Goal: Task Accomplishment & Management: Complete application form

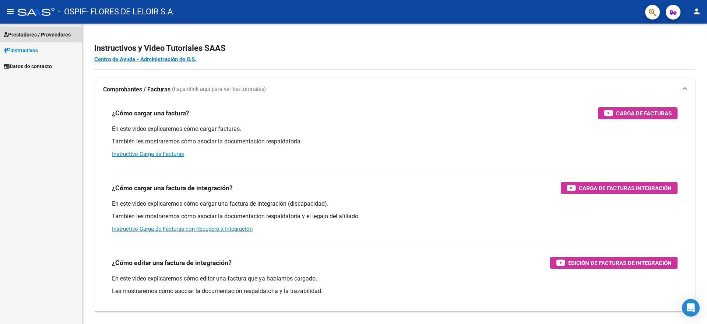
click at [35, 33] on span "Prestadores / Proveedores" at bounding box center [37, 35] width 67 height 8
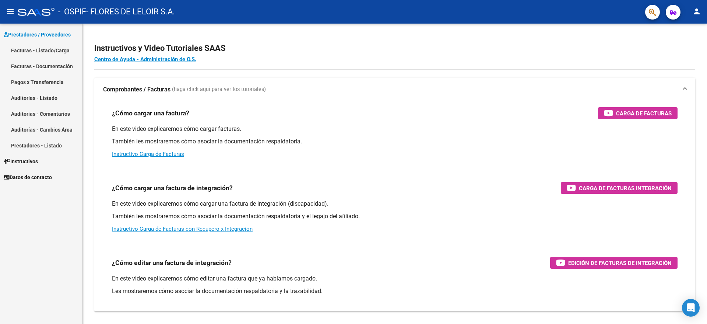
click at [41, 56] on link "Facturas - Listado/Carga" at bounding box center [41, 50] width 82 height 16
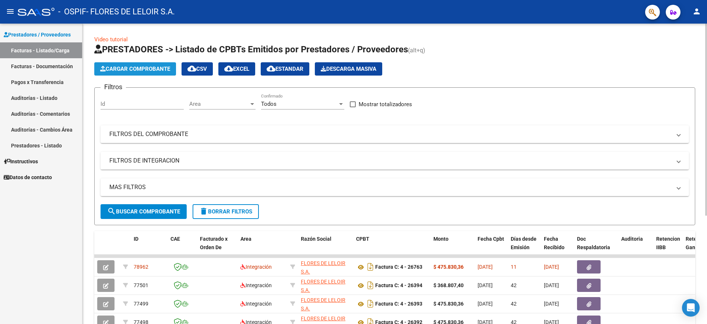
click at [168, 73] on button "Cargar Comprobante" at bounding box center [135, 68] width 82 height 13
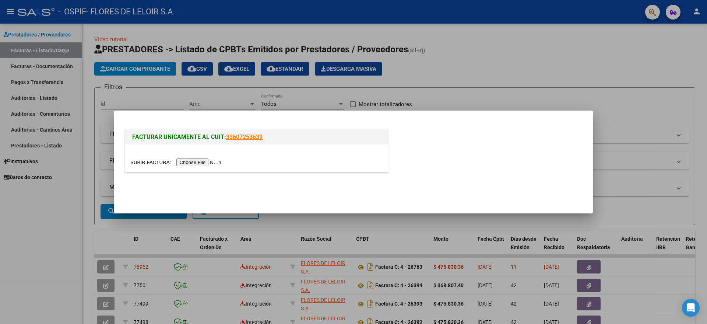
click at [194, 167] on div at bounding box center [257, 158] width 264 height 28
click at [194, 163] on input "file" at bounding box center [176, 162] width 93 height 8
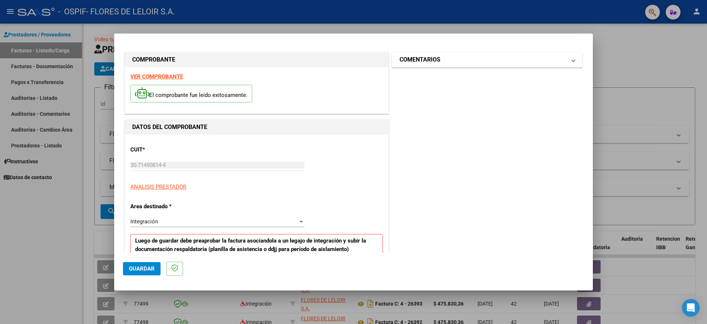
click at [448, 57] on mat-panel-title "COMENTARIOS" at bounding box center [483, 59] width 167 height 9
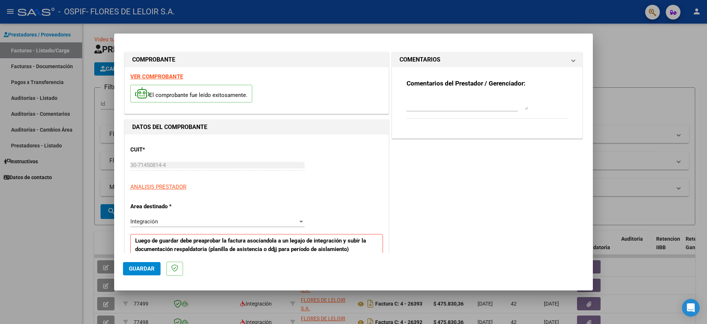
click at [426, 94] on div at bounding box center [468, 103] width 122 height 18
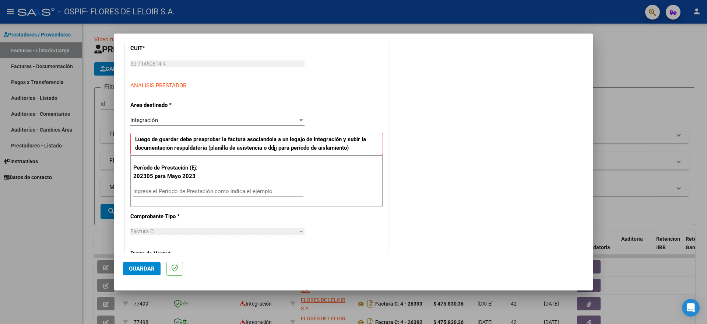
scroll to position [138, 0]
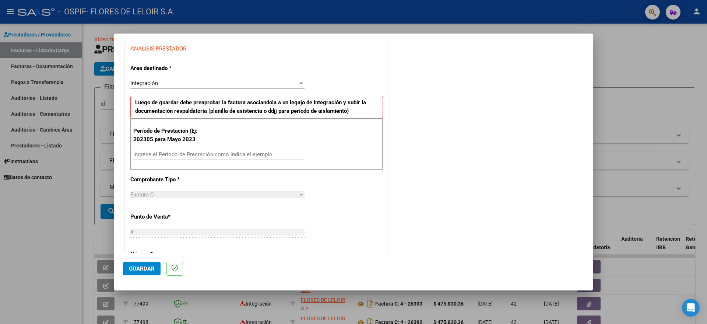
type textarea "[PERSON_NAME] [PERSON_NAME] 2025"
click at [198, 157] on input "Ingrese el Período de Prestación como indica el ejemplo" at bounding box center [218, 154] width 170 height 7
type input "202507"
click at [150, 265] on button "Guardar" at bounding box center [142, 268] width 38 height 13
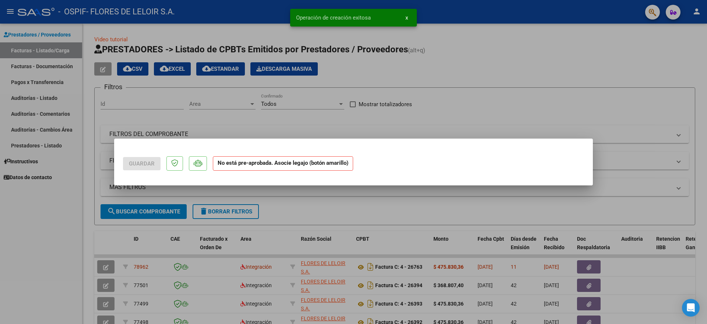
scroll to position [0, 0]
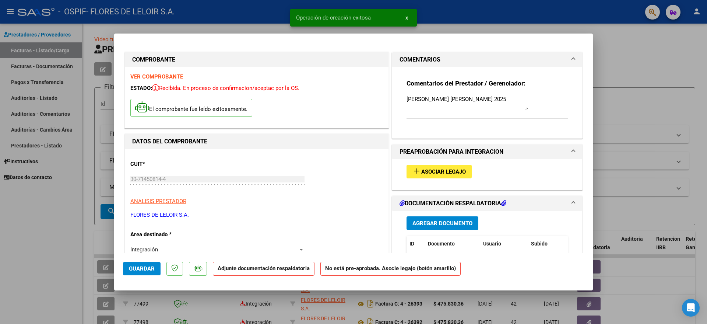
click at [421, 171] on span "Asociar Legajo" at bounding box center [443, 171] width 45 height 7
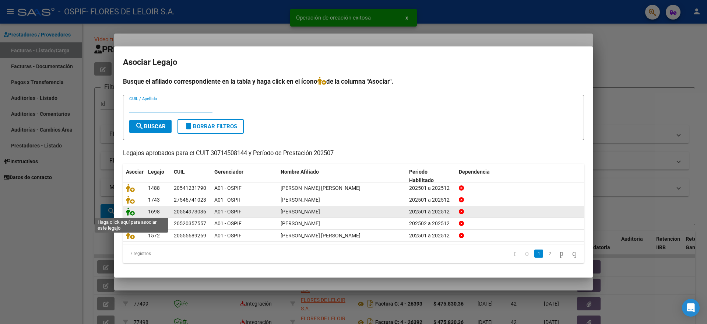
click at [127, 209] on icon at bounding box center [130, 211] width 9 height 8
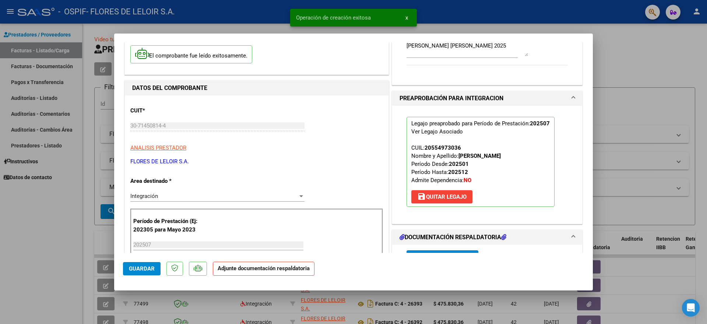
scroll to position [92, 0]
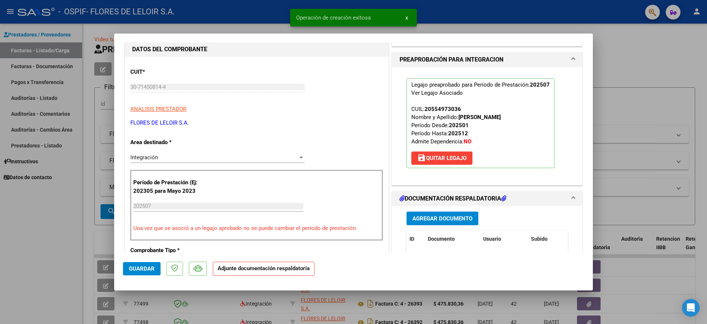
click at [432, 213] on button "Agregar Documento" at bounding box center [443, 218] width 72 height 14
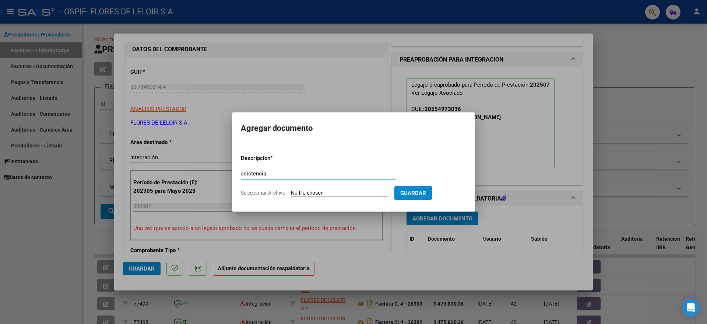
type input "asistencia"
click at [321, 191] on input "Seleccionar Archivo" at bounding box center [340, 193] width 98 height 7
type input "C:\fakepath\[PERSON_NAME] PLANILLA [PERSON_NAME].pdf"
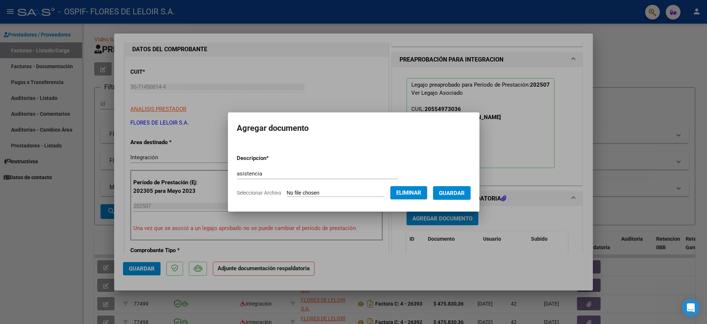
click at [447, 193] on span "Guardar" at bounding box center [452, 193] width 26 height 7
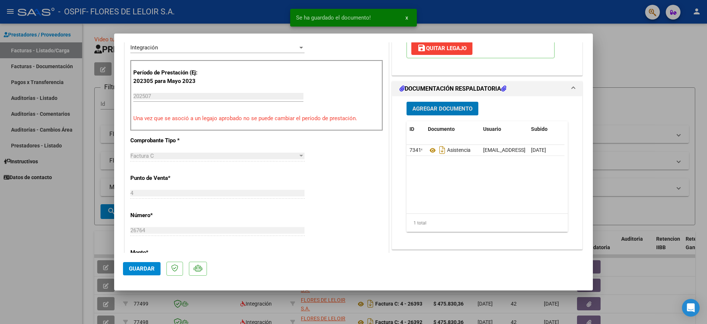
scroll to position [230, 0]
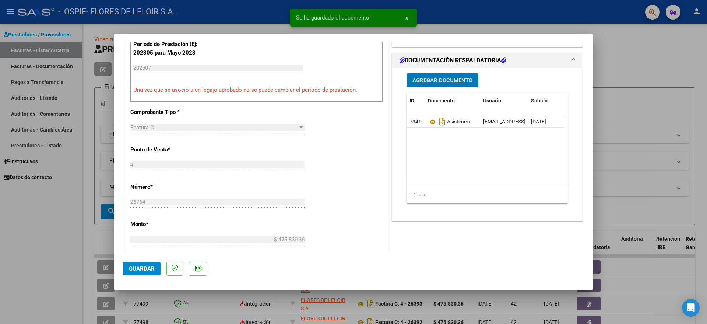
click at [151, 272] on span "Guardar" at bounding box center [142, 268] width 26 height 7
click at [88, 198] on div at bounding box center [353, 162] width 707 height 324
type input "$ 0,00"
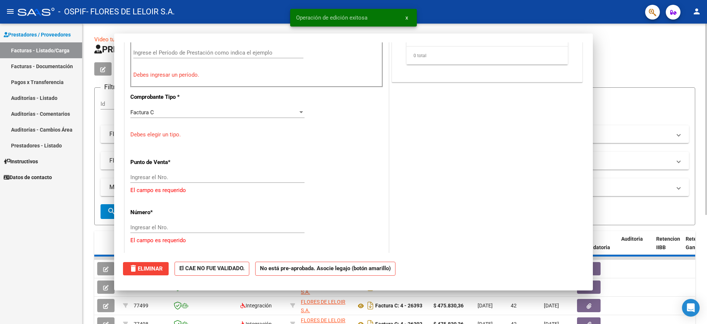
scroll to position [0, 0]
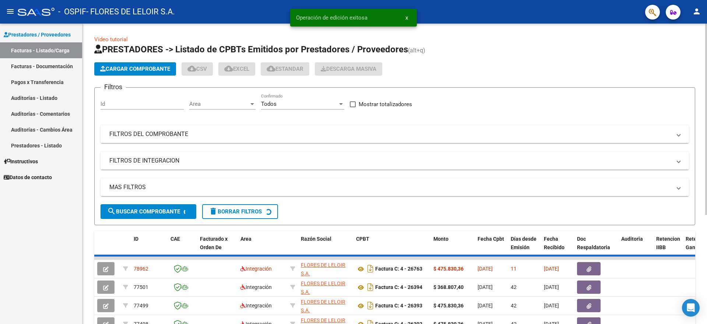
click at [142, 73] on button "Cargar Comprobante" at bounding box center [135, 68] width 82 height 13
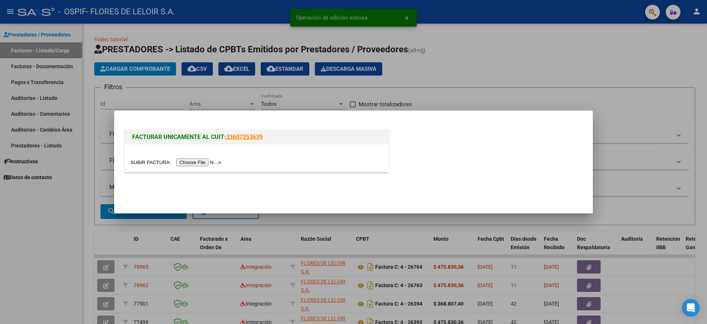
click at [201, 164] on input "file" at bounding box center [176, 162] width 93 height 8
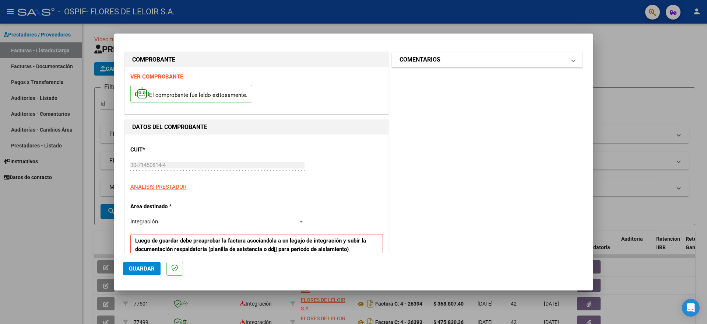
click at [424, 60] on h1 "COMENTARIOS" at bounding box center [420, 59] width 41 height 9
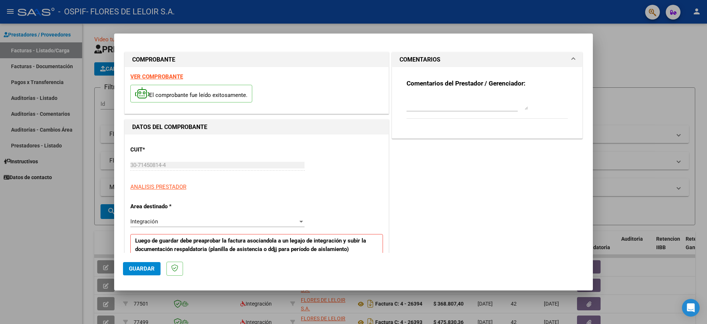
click at [426, 101] on textarea at bounding box center [468, 102] width 122 height 15
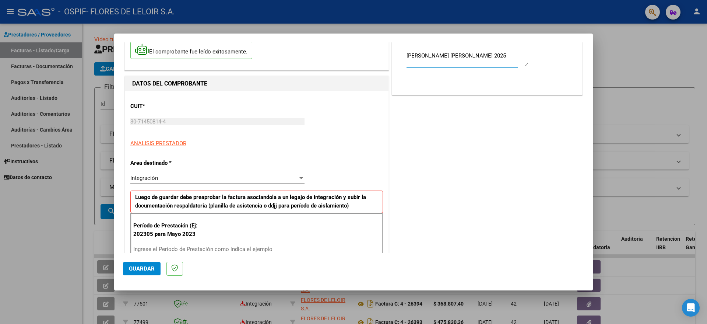
scroll to position [92, 0]
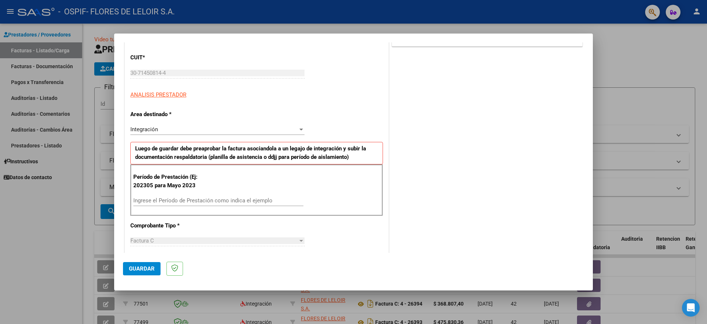
type textarea "[PERSON_NAME] [PERSON_NAME] 2025"
click at [181, 204] on div "Ingrese el Período de Prestación como indica el ejemplo" at bounding box center [218, 200] width 170 height 11
click at [181, 200] on input "Ingrese el Período de Prestación como indica el ejemplo" at bounding box center [218, 200] width 170 height 7
type input "202507"
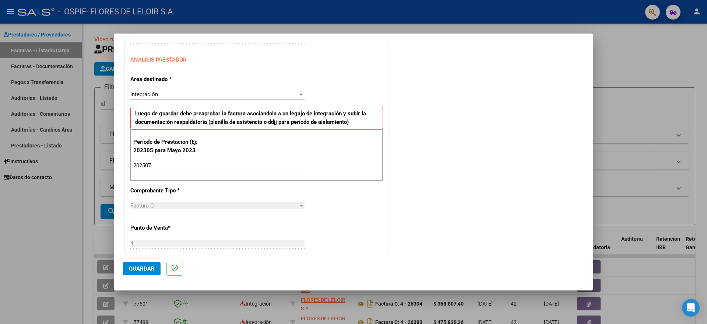
scroll to position [138, 0]
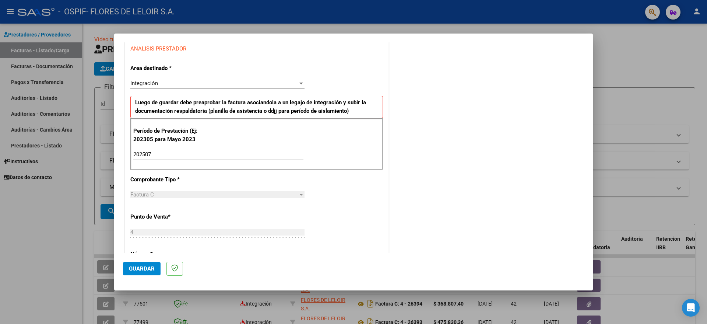
click at [134, 274] on button "Guardar" at bounding box center [142, 268] width 38 height 13
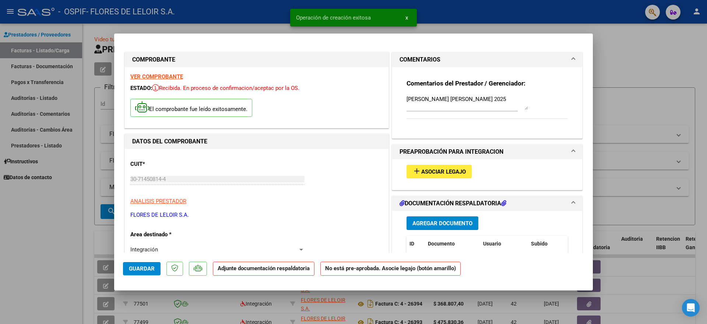
click at [445, 175] on button "add Asociar Legajo" at bounding box center [439, 172] width 65 height 14
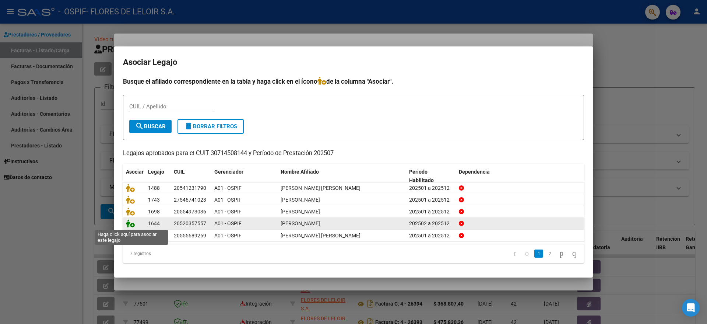
click at [133, 224] on icon at bounding box center [130, 223] width 9 height 8
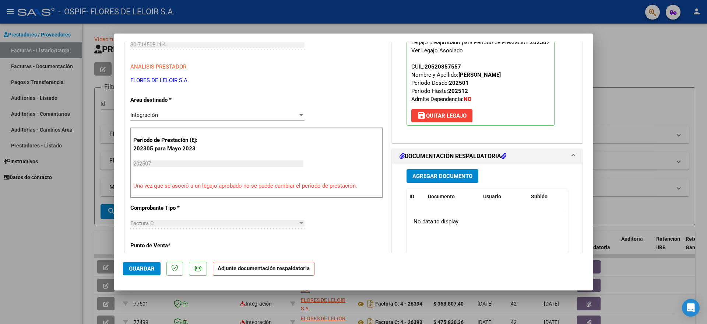
scroll to position [184, 0]
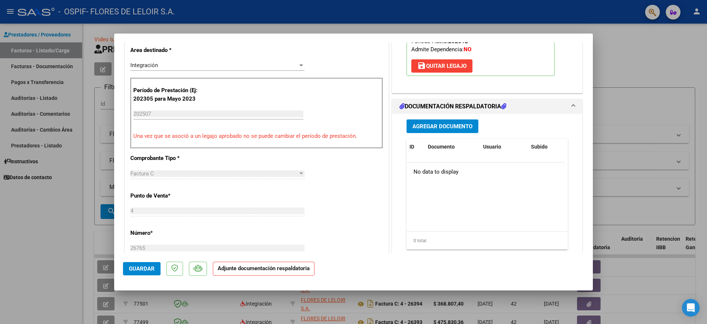
click at [437, 125] on span "Agregar Documento" at bounding box center [443, 126] width 60 height 7
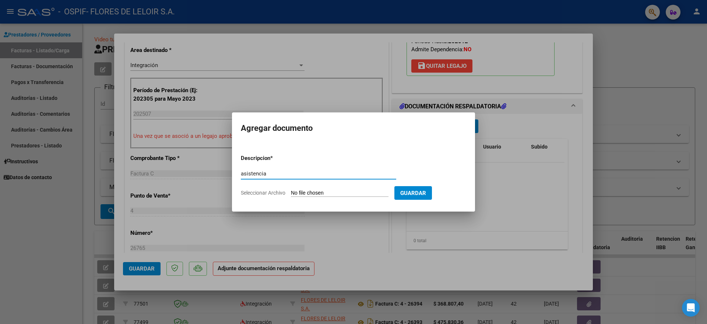
type input "asistencia"
click at [326, 195] on input "Seleccionar Archivo" at bounding box center [340, 193] width 98 height 7
type input "C:\fakepath\[PERSON_NAME] PLANILLA [PERSON_NAME].pdf"
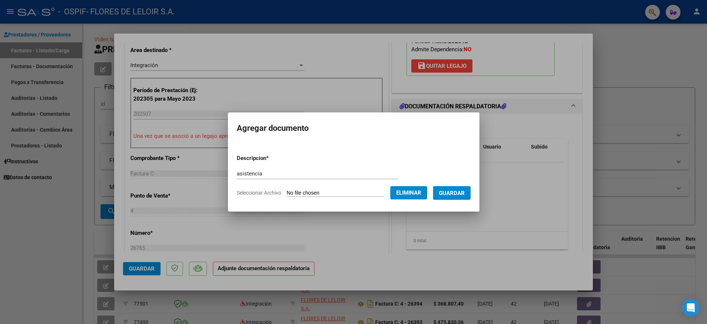
click at [451, 190] on span "Guardar" at bounding box center [452, 193] width 26 height 7
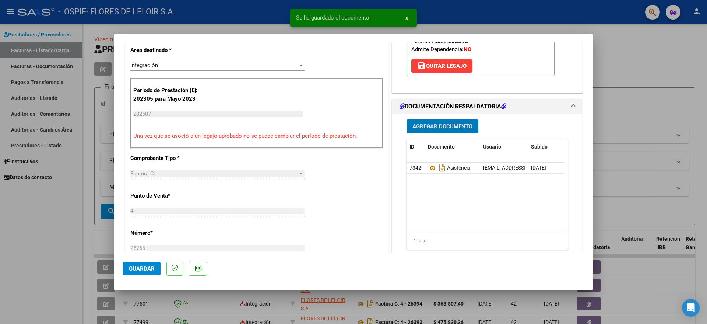
click at [148, 273] on button "Guardar" at bounding box center [142, 268] width 38 height 13
drag, startPoint x: 68, startPoint y: 208, endPoint x: 92, endPoint y: 171, distance: 43.8
click at [69, 207] on div at bounding box center [353, 162] width 707 height 324
type input "$ 0,00"
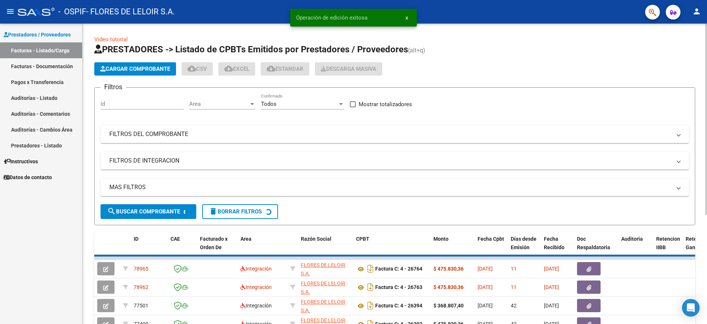
click at [129, 68] on span "Cargar Comprobante" at bounding box center [135, 69] width 70 height 7
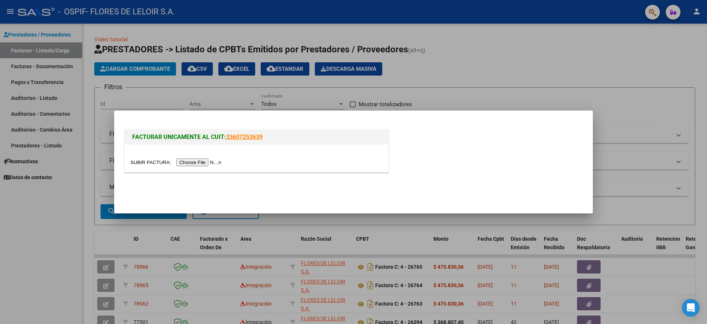
click at [192, 165] on input "file" at bounding box center [176, 162] width 93 height 8
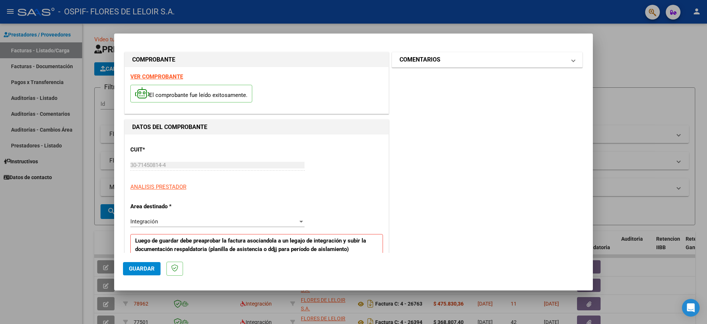
click at [452, 62] on mat-panel-title "COMENTARIOS" at bounding box center [483, 59] width 167 height 9
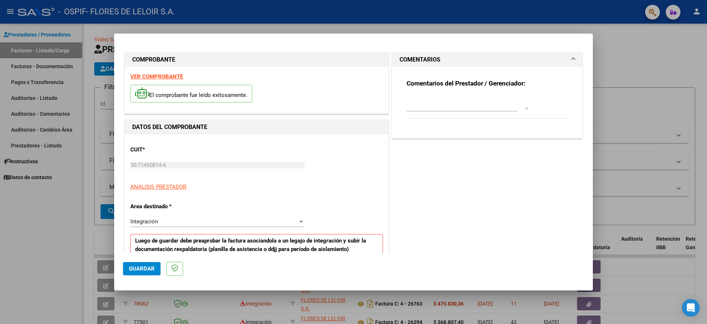
click at [433, 97] on textarea at bounding box center [468, 102] width 122 height 15
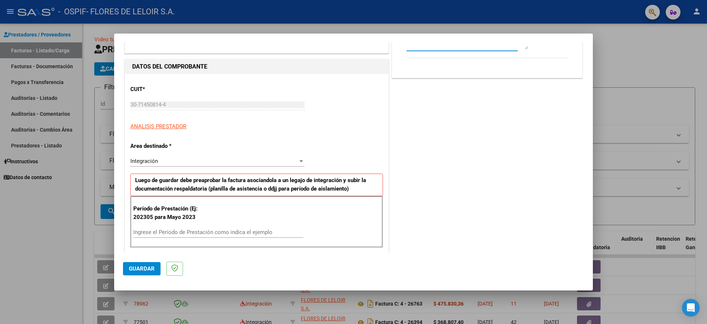
scroll to position [184, 0]
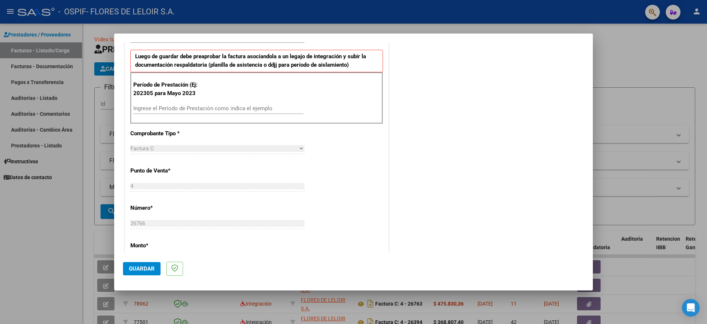
type textarea "[PERSON_NAME] [PERSON_NAME] 2025"
click at [208, 108] on input "Ingrese el Período de Prestación como indica el ejemplo" at bounding box center [218, 108] width 170 height 7
type input "202507"
click at [154, 266] on button "Guardar" at bounding box center [142, 268] width 38 height 13
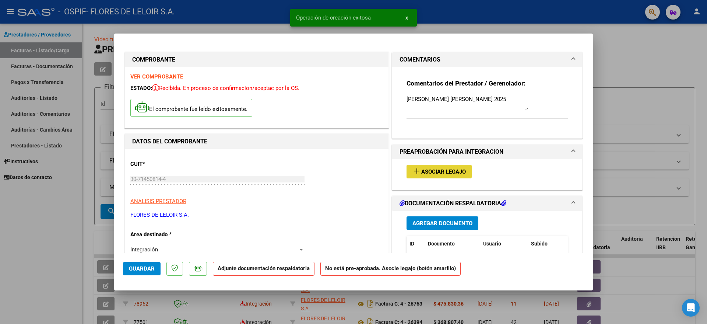
click at [458, 168] on span "add Asociar Legajo" at bounding box center [439, 171] width 53 height 7
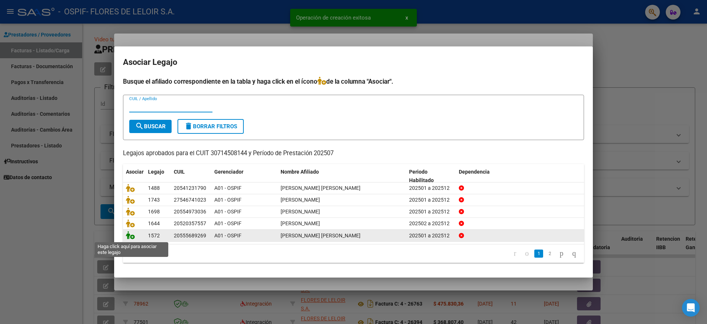
click at [127, 234] on icon at bounding box center [130, 235] width 9 height 8
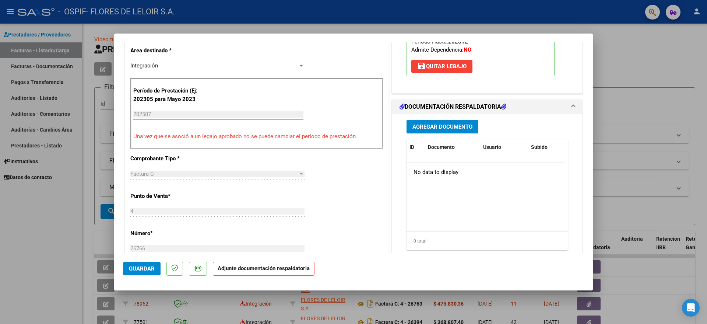
scroll to position [184, 0]
click at [433, 128] on span "Agregar Documento" at bounding box center [443, 126] width 60 height 7
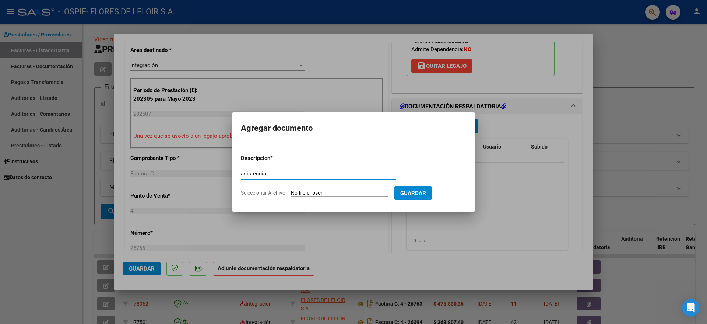
type input "asistencia"
click at [325, 190] on input "Seleccionar Archivo" at bounding box center [340, 193] width 98 height 7
type input "C:\fakepath\[PERSON_NAME] [PERSON_NAME].pdf"
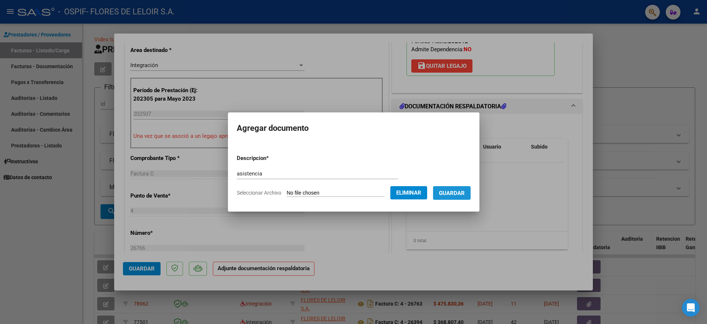
click at [459, 198] on button "Guardar" at bounding box center [452, 193] width 38 height 14
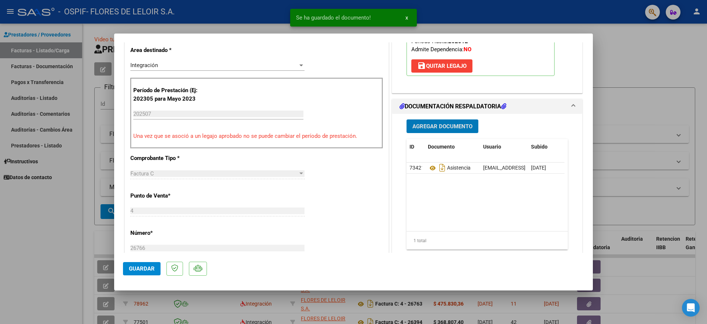
click at [142, 272] on span "Guardar" at bounding box center [142, 268] width 26 height 7
click at [73, 148] on div at bounding box center [353, 162] width 707 height 324
type input "$ 0,00"
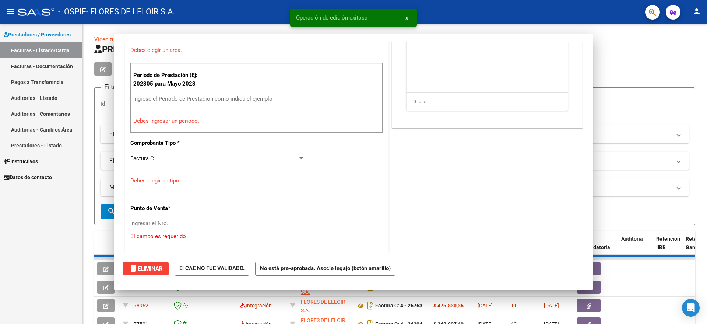
scroll to position [153, 0]
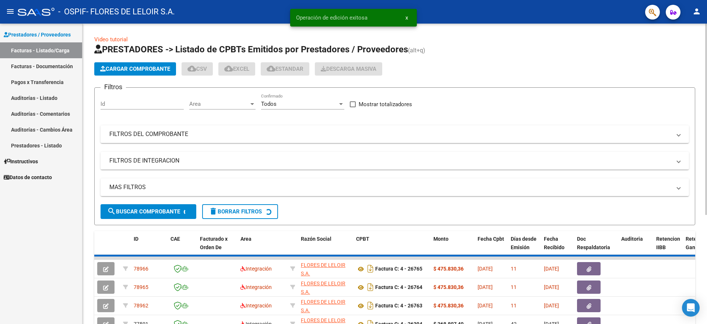
click at [119, 63] on button "Cargar Comprobante" at bounding box center [135, 68] width 82 height 13
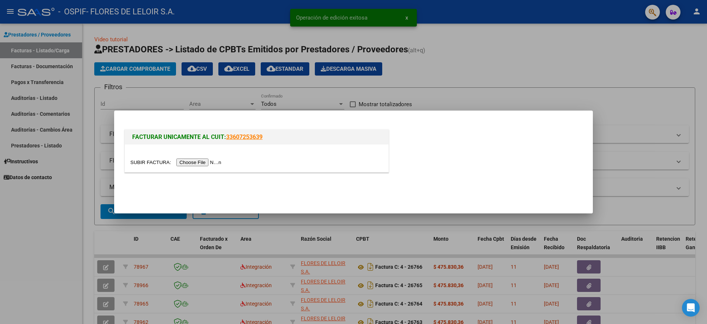
click at [187, 160] on input "file" at bounding box center [176, 162] width 93 height 8
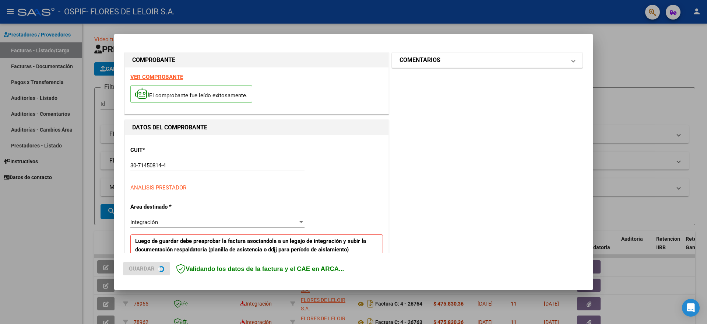
click at [444, 59] on mat-panel-title "COMENTARIOS" at bounding box center [483, 60] width 167 height 9
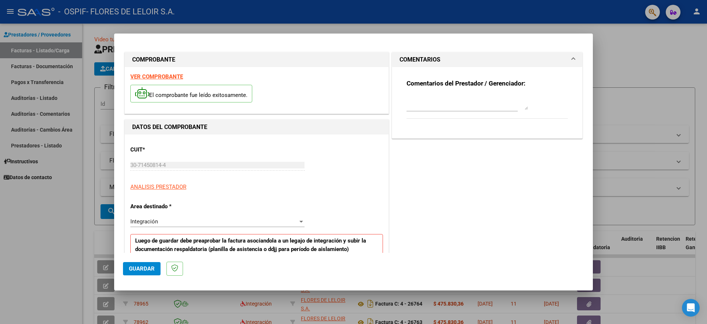
click at [437, 98] on textarea at bounding box center [468, 102] width 122 height 15
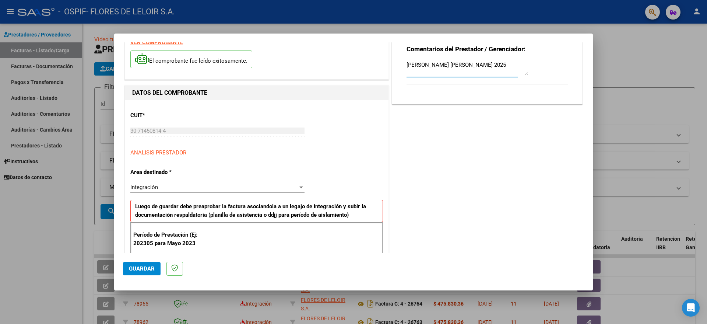
scroll to position [138, 0]
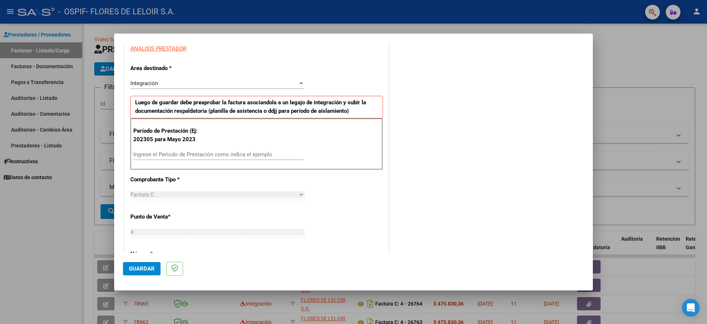
type textarea "[PERSON_NAME] [PERSON_NAME] 2025"
click at [238, 151] on input "Ingrese el Período de Prestación como indica el ejemplo" at bounding box center [218, 154] width 170 height 7
type input "202507"
click at [141, 267] on span "Guardar" at bounding box center [142, 268] width 26 height 7
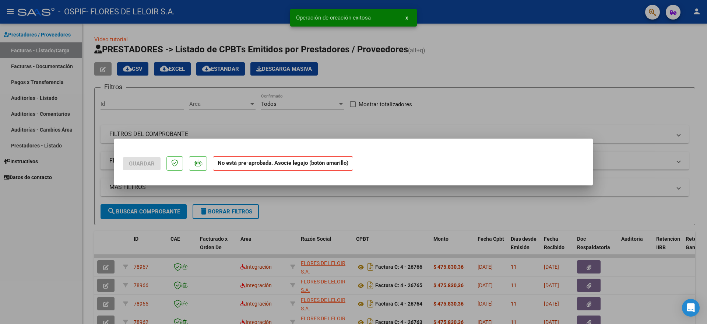
scroll to position [0, 0]
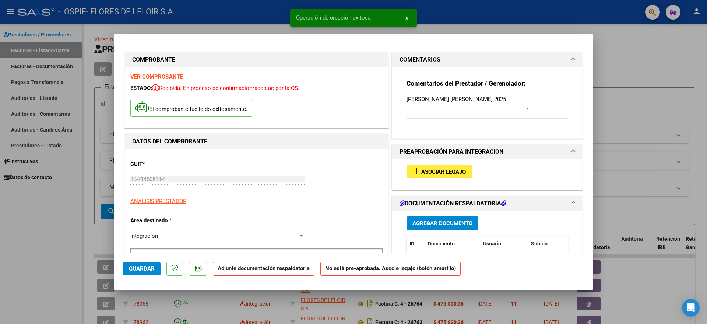
click at [453, 178] on button "add Asociar Legajo" at bounding box center [439, 172] width 65 height 14
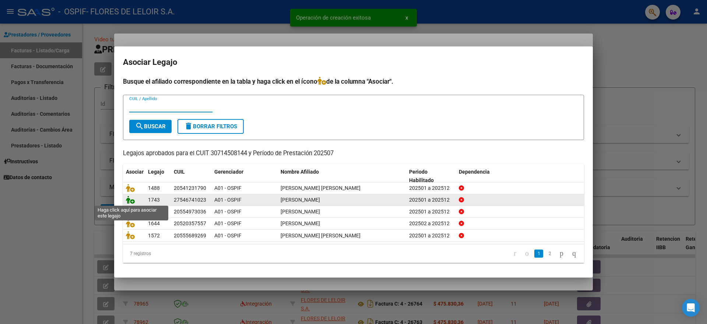
click at [133, 201] on icon at bounding box center [130, 200] width 9 height 8
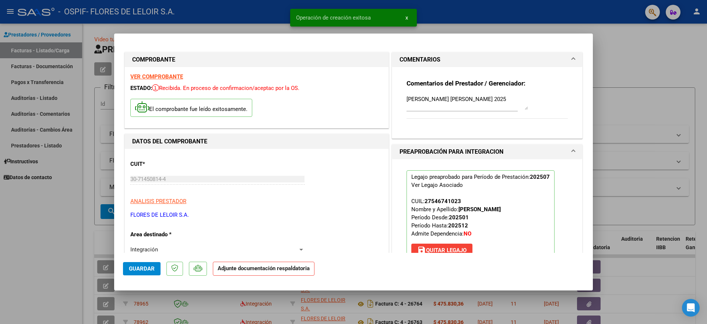
scroll to position [138, 0]
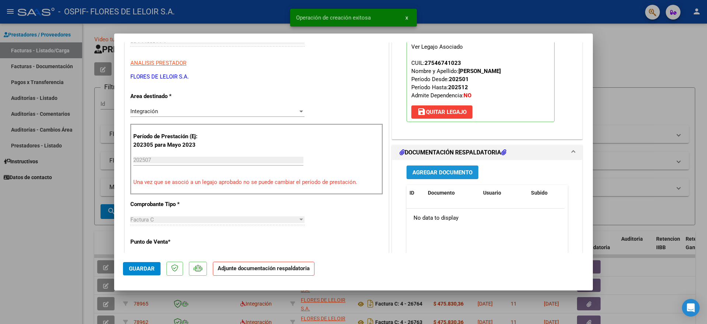
click at [441, 167] on button "Agregar Documento" at bounding box center [443, 172] width 72 height 14
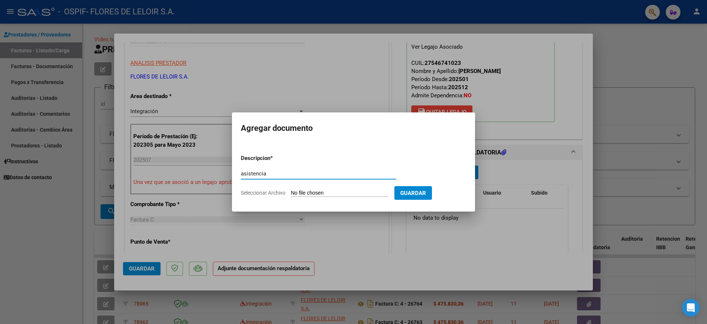
type input "asistencia"
click at [338, 190] on input "Seleccionar Archivo" at bounding box center [340, 193] width 98 height 7
type input "C:\fakepath\[PERSON_NAME] [PERSON_NAME].pdf"
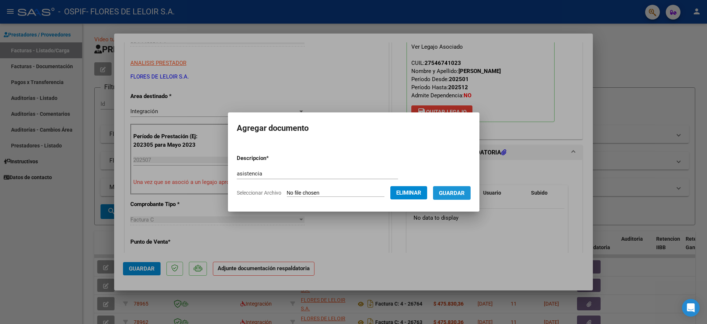
click at [462, 192] on span "Guardar" at bounding box center [452, 193] width 26 height 7
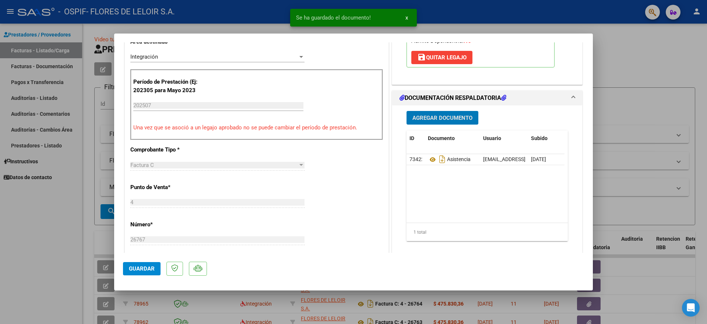
scroll to position [322, 0]
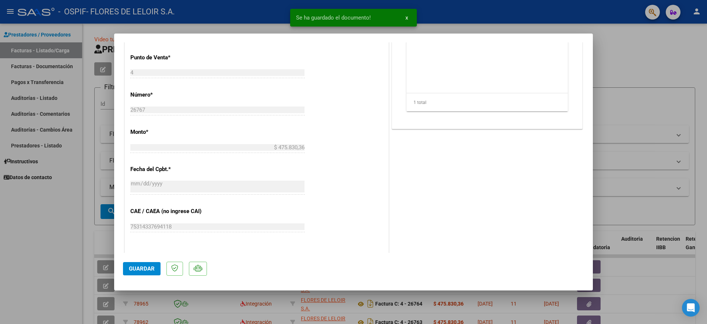
click at [135, 264] on button "Guardar" at bounding box center [142, 268] width 38 height 13
drag, startPoint x: 95, startPoint y: 169, endPoint x: 96, endPoint y: 164, distance: 5.2
click at [95, 169] on div at bounding box center [353, 162] width 707 height 324
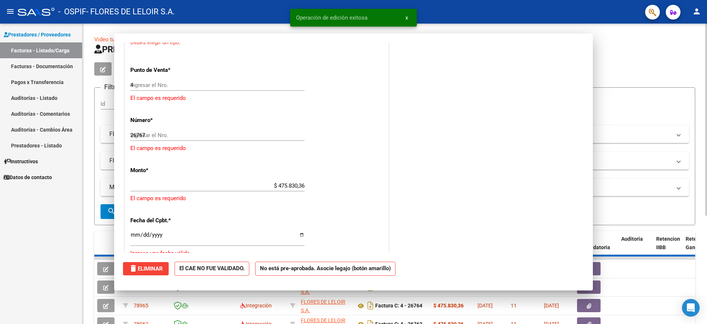
type input "$ 0,00"
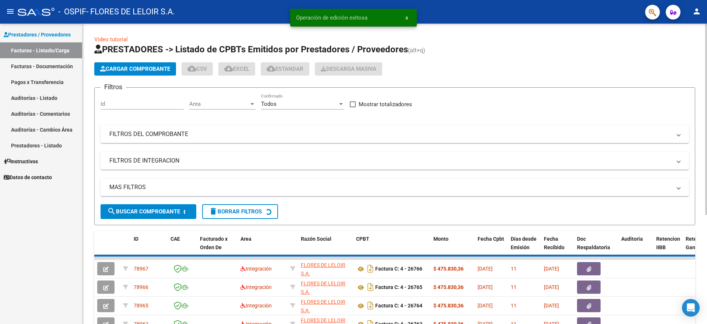
click at [129, 71] on span "Cargar Comprobante" at bounding box center [135, 69] width 70 height 7
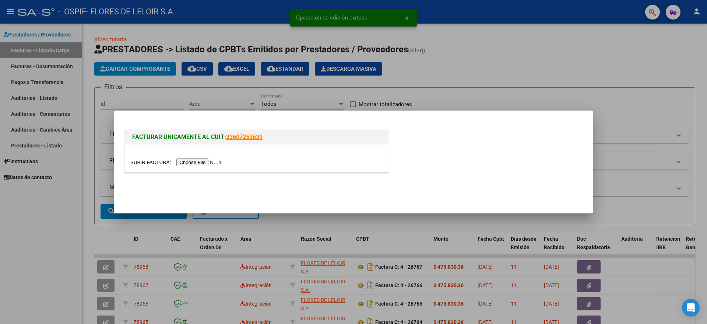
click at [200, 164] on input "file" at bounding box center [176, 162] width 93 height 8
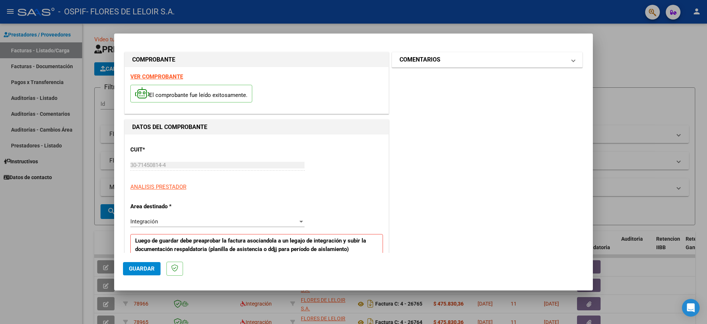
click at [438, 63] on mat-panel-title "COMENTARIOS" at bounding box center [483, 59] width 167 height 9
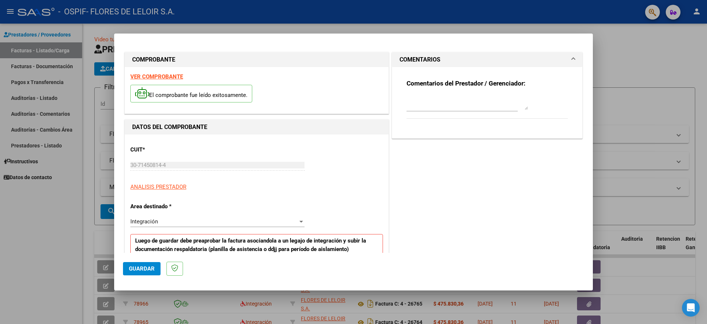
click at [428, 97] on textarea at bounding box center [468, 102] width 122 height 15
type textarea "v"
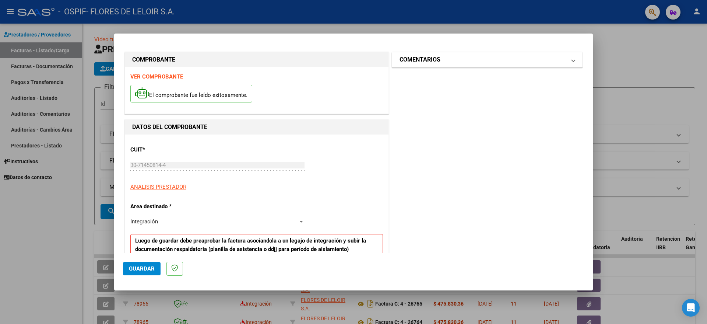
click at [409, 57] on h1 "COMENTARIOS" at bounding box center [420, 59] width 41 height 9
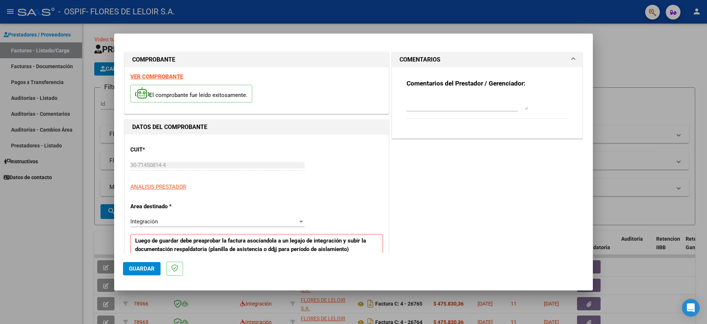
drag, startPoint x: 412, startPoint y: 91, endPoint x: 413, endPoint y: 96, distance: 4.8
click at [413, 91] on div "Comentarios del Prestador / Gerenciador:" at bounding box center [487, 103] width 161 height 48
click at [414, 97] on textarea at bounding box center [468, 102] width 122 height 15
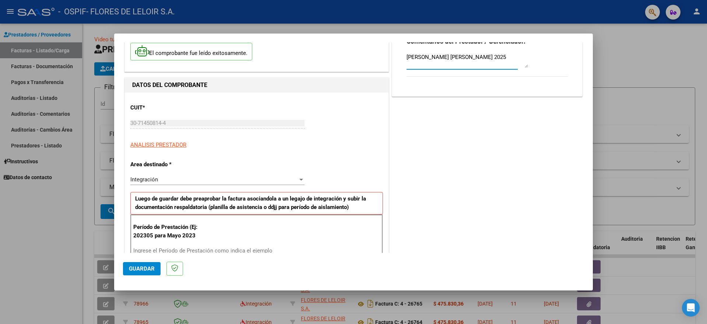
scroll to position [184, 0]
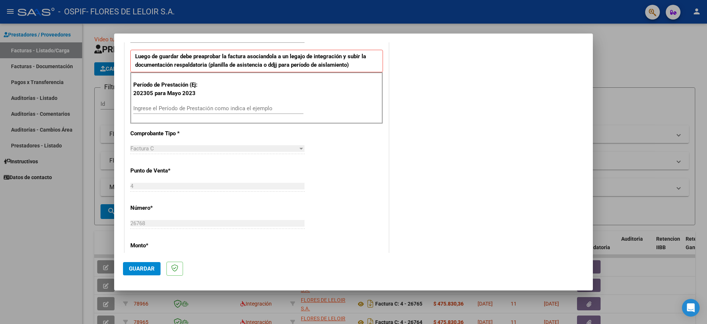
type textarea "[PERSON_NAME] [PERSON_NAME] 2025"
click at [219, 108] on input "Ingrese el Período de Prestación como indica el ejemplo" at bounding box center [218, 108] width 170 height 7
type input "202507"
click at [151, 263] on button "Guardar" at bounding box center [142, 268] width 38 height 13
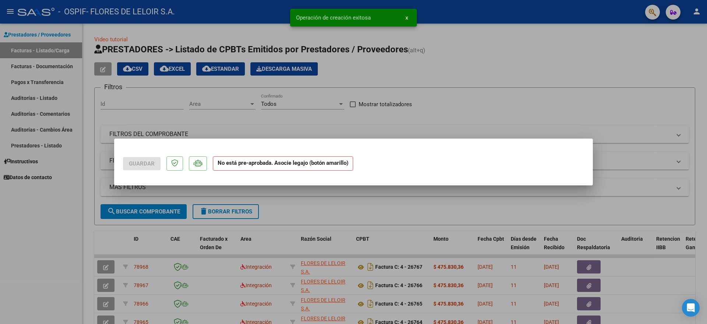
scroll to position [0, 0]
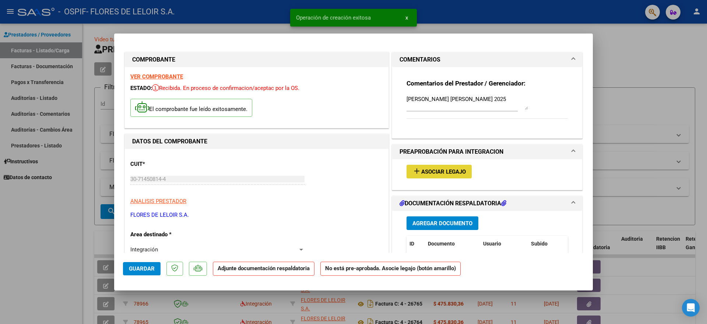
click at [413, 167] on mat-icon "add" at bounding box center [417, 171] width 9 height 9
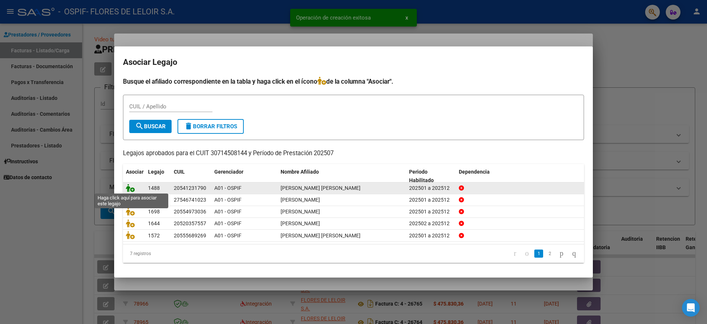
click at [132, 185] on icon at bounding box center [130, 188] width 9 height 8
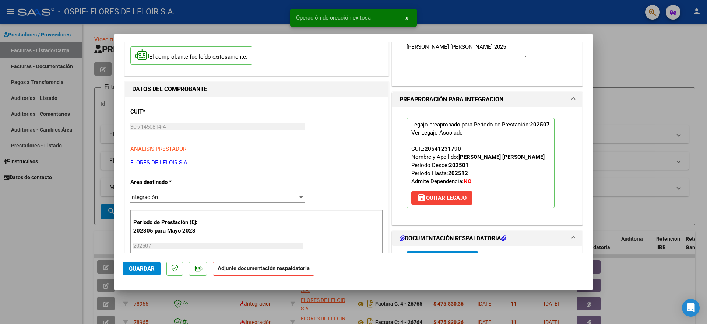
scroll to position [92, 0]
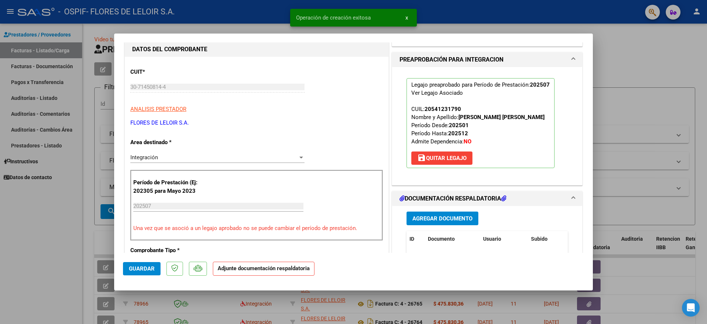
click at [446, 215] on span "Agregar Documento" at bounding box center [443, 218] width 60 height 7
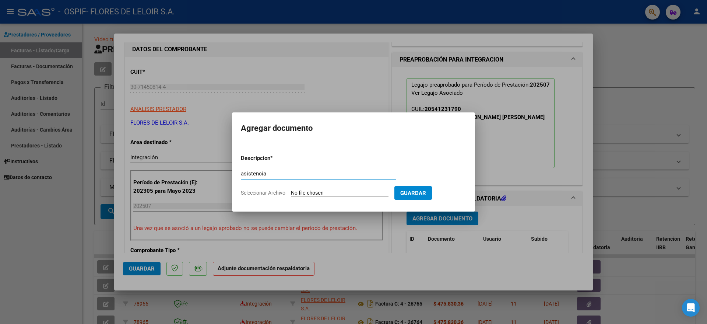
type input "asistencia"
click at [299, 190] on input "Seleccionar Archivo" at bounding box center [340, 193] width 98 height 7
type input "C:\fakepath\[PERSON_NAME] PLANILLA [PERSON_NAME].pdf"
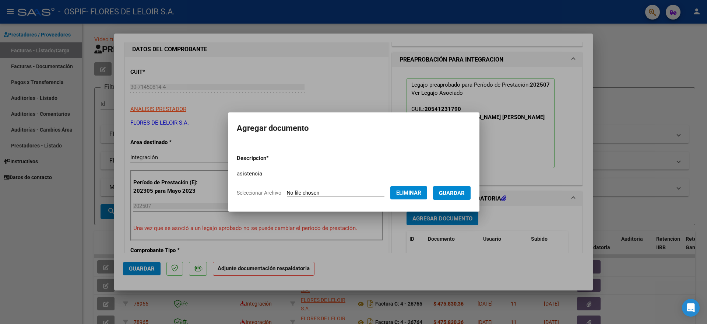
click at [453, 196] on button "Guardar" at bounding box center [452, 193] width 38 height 14
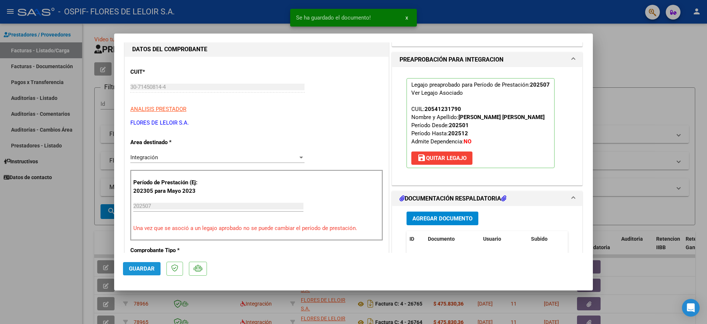
click at [153, 265] on span "Guardar" at bounding box center [142, 268] width 26 height 7
drag, startPoint x: 80, startPoint y: 154, endPoint x: 106, endPoint y: 102, distance: 58.7
click at [80, 154] on div at bounding box center [353, 162] width 707 height 324
type input "$ 0,00"
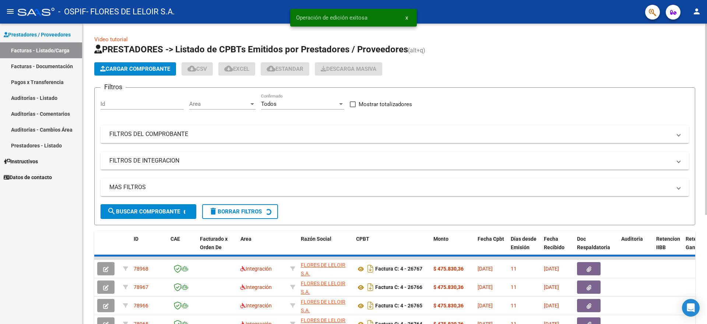
click at [122, 72] on button "Cargar Comprobante" at bounding box center [135, 68] width 82 height 13
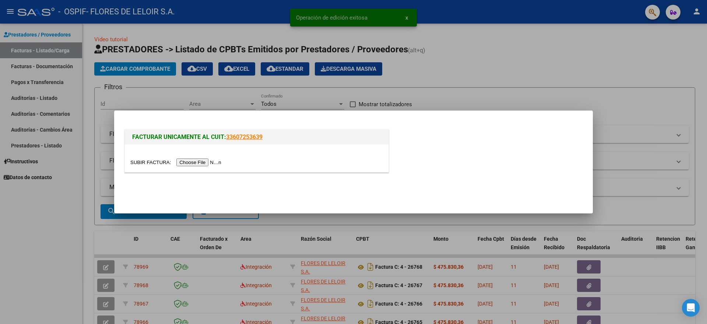
click at [195, 160] on input "file" at bounding box center [176, 162] width 93 height 8
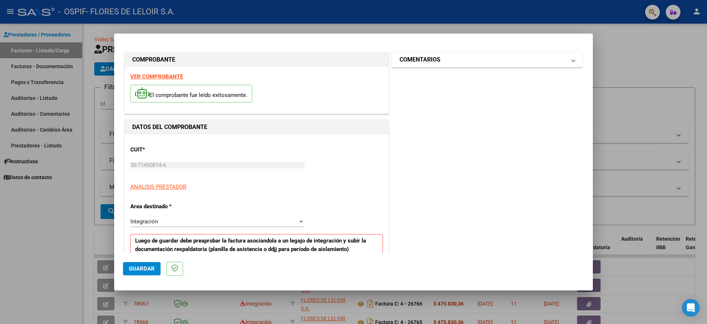
click at [484, 62] on mat-panel-title "COMENTARIOS" at bounding box center [483, 59] width 167 height 9
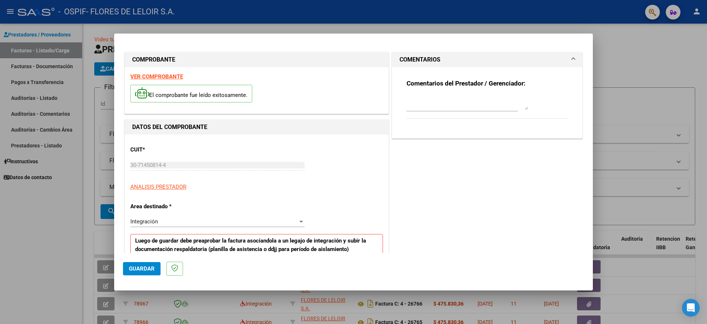
click at [459, 94] on div at bounding box center [468, 103] width 122 height 18
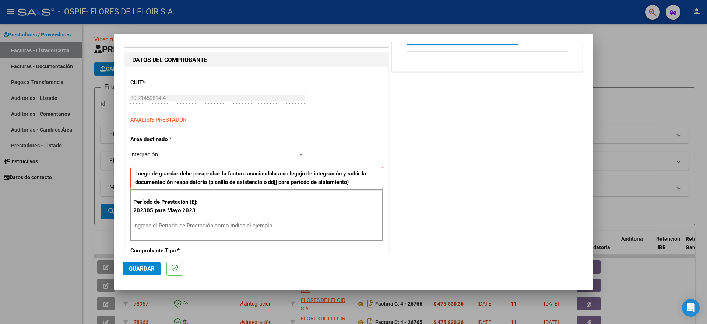
scroll to position [138, 0]
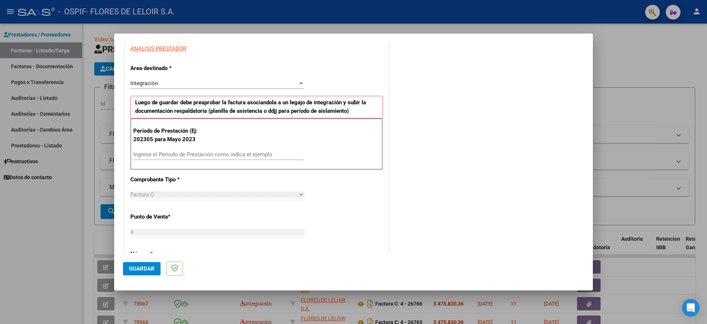
type textarea "[PERSON_NAME] [PERSON_NAME] 2025"
click at [244, 155] on input "Ingrese el Período de Prestación como indica el ejemplo" at bounding box center [218, 154] width 170 height 7
type input "202507"
click at [156, 267] on button "Guardar" at bounding box center [142, 268] width 38 height 13
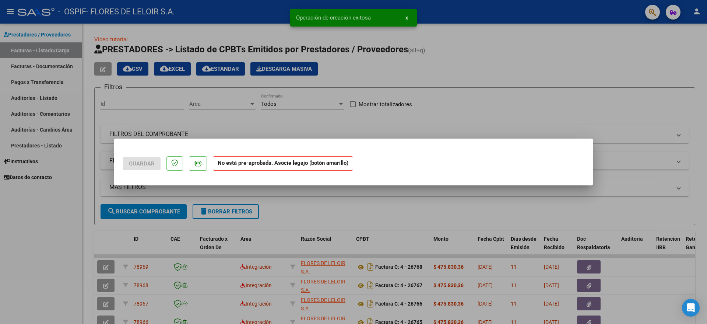
scroll to position [0, 0]
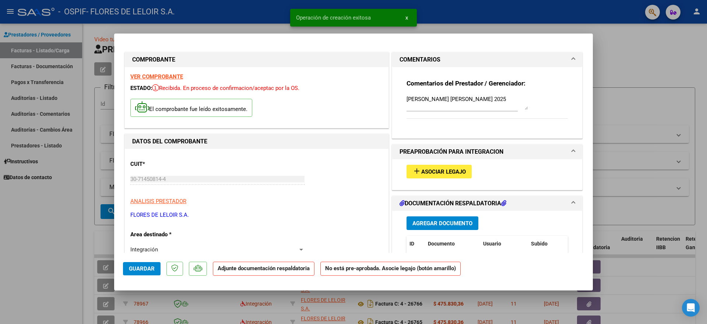
click at [422, 165] on button "add Asociar Legajo" at bounding box center [439, 172] width 65 height 14
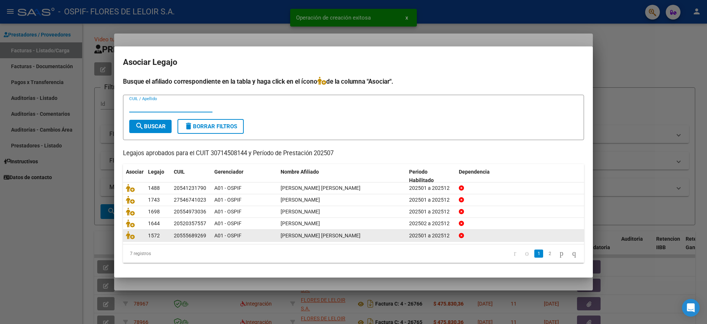
click at [546, 251] on link "2" at bounding box center [550, 253] width 9 height 8
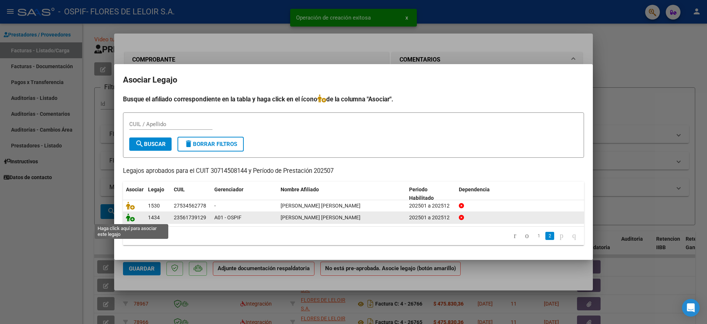
click at [130, 217] on icon at bounding box center [130, 217] width 9 height 8
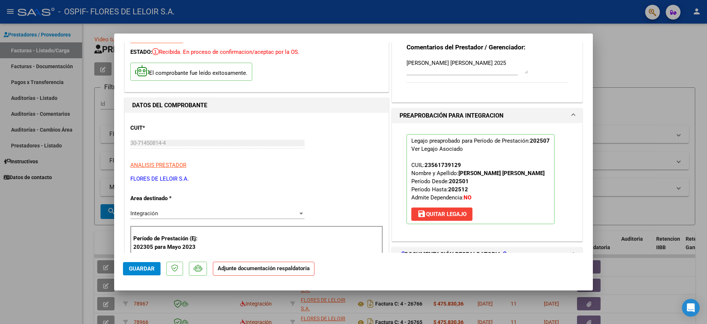
scroll to position [184, 0]
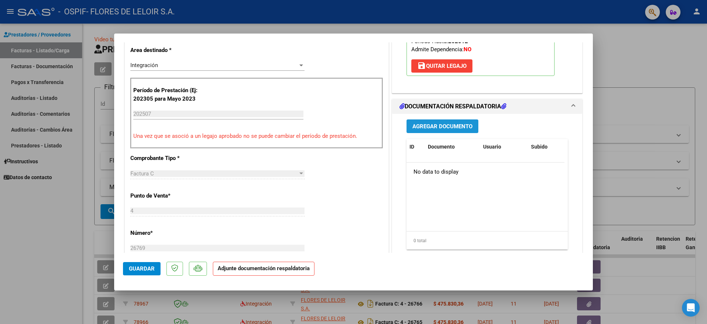
click at [432, 127] on span "Agregar Documento" at bounding box center [443, 126] width 60 height 7
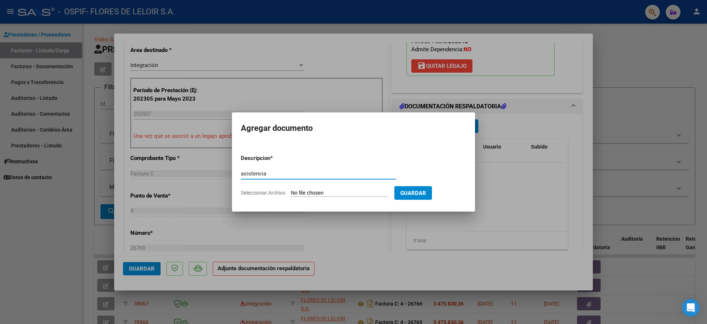
type input "asistencia"
click at [338, 190] on input "Seleccionar Archivo" at bounding box center [340, 193] width 98 height 7
type input "C:\fakepath\[PERSON_NAME] PLANILLA [PERSON_NAME].pdf"
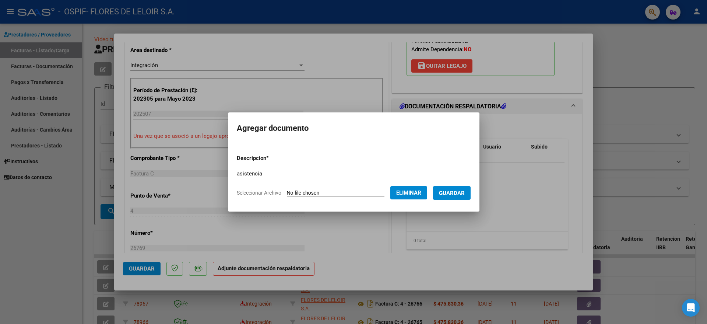
drag, startPoint x: 451, startPoint y: 201, endPoint x: 450, endPoint y: 197, distance: 4.1
click at [451, 200] on form "Descripcion * asistencia Escriba aquí una descripcion Seleccionar Archivo Elimi…" at bounding box center [354, 175] width 234 height 54
drag, startPoint x: 450, startPoint y: 197, endPoint x: 430, endPoint y: 202, distance: 20.8
click at [450, 196] on button "Guardar" at bounding box center [452, 193] width 38 height 14
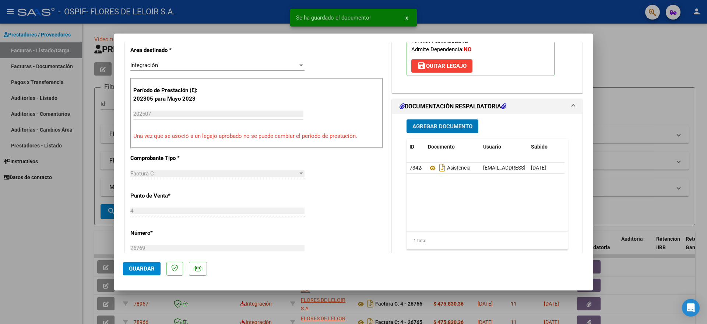
click at [143, 265] on button "Guardar" at bounding box center [142, 268] width 38 height 13
click at [94, 178] on div at bounding box center [353, 162] width 707 height 324
type input "$ 0,00"
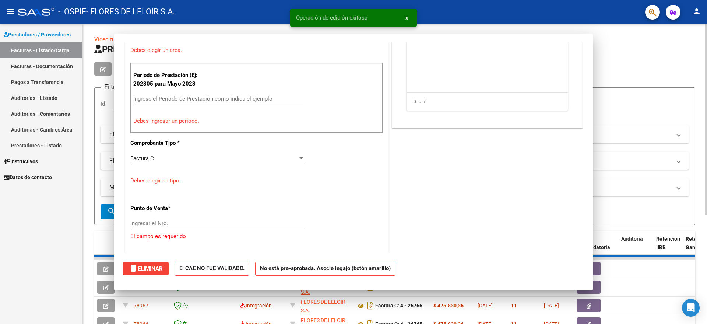
scroll to position [153, 0]
